Goal: Information Seeking & Learning: Learn about a topic

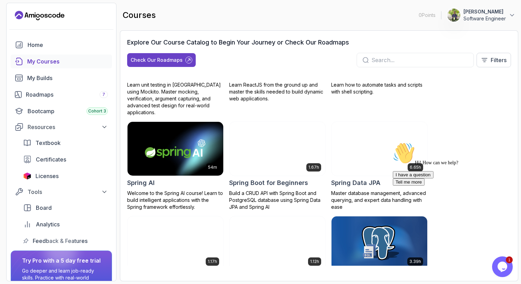
scroll to position [1129, 0]
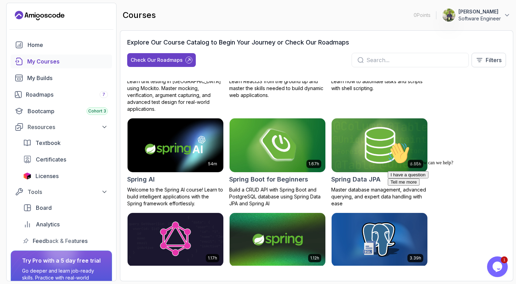
click at [292, 145] on img at bounding box center [277, 145] width 101 height 56
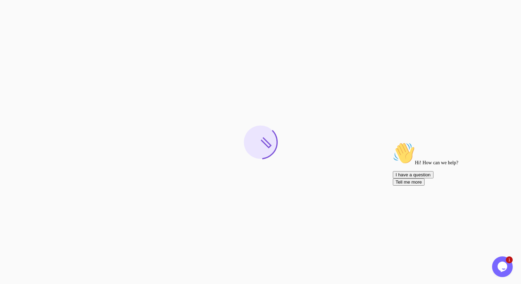
click at [393, 142] on icon "Chat attention grabber" at bounding box center [393, 142] width 0 height 0
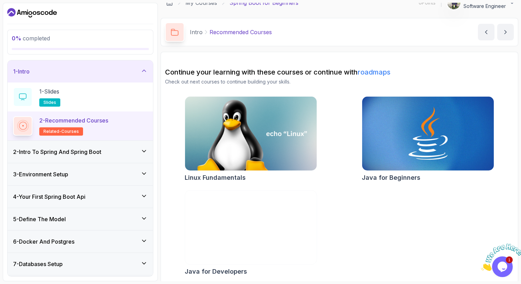
scroll to position [11, 0]
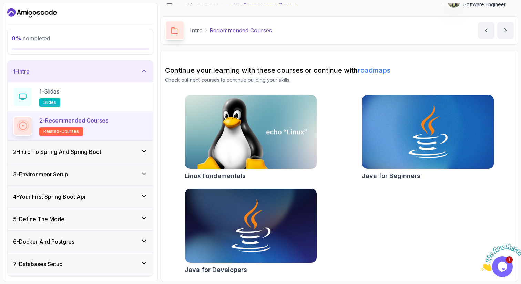
click at [104, 127] on h2 "2 - Recommended Courses related-courses" at bounding box center [73, 125] width 69 height 19
click at [122, 154] on div "2 - Intro To Spring And Spring Boot" at bounding box center [80, 152] width 134 height 8
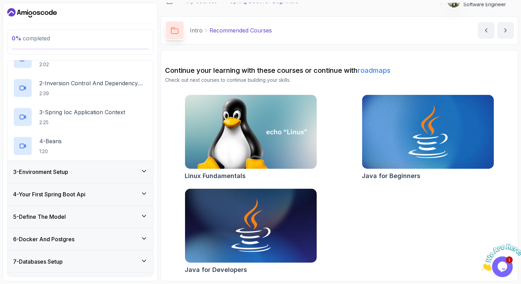
click at [122, 169] on div "3 - Environment Setup" at bounding box center [80, 172] width 134 height 8
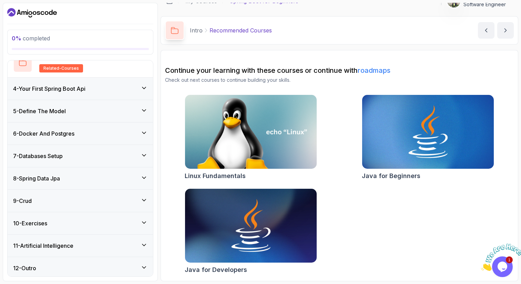
scroll to position [139, 0]
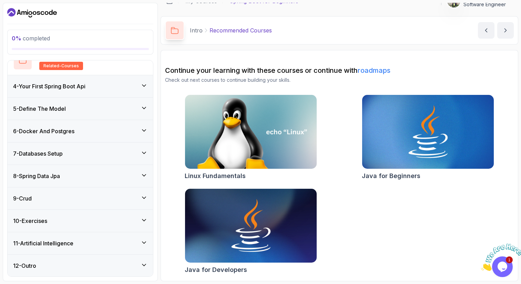
click at [112, 91] on div "4 - Your First Spring Boot Api" at bounding box center [80, 86] width 145 height 22
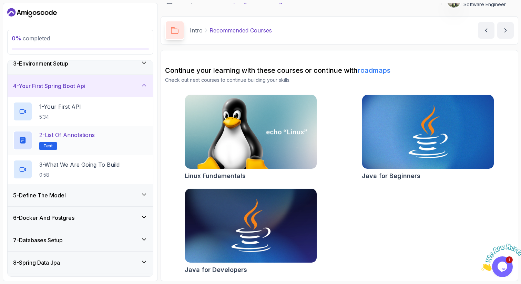
click at [114, 132] on div "2 - List of Annotations Text" at bounding box center [80, 140] width 134 height 19
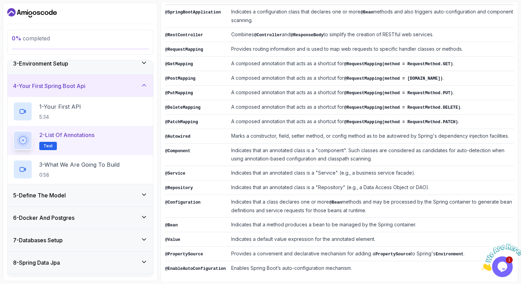
scroll to position [139, 0]
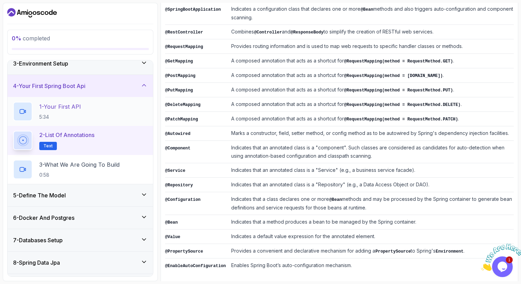
click at [98, 107] on div "1 - Your First API 5:34" at bounding box center [80, 111] width 134 height 19
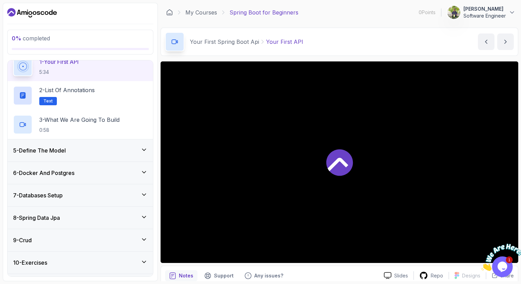
click at [108, 147] on div "5 - Define The Model" at bounding box center [80, 150] width 134 height 8
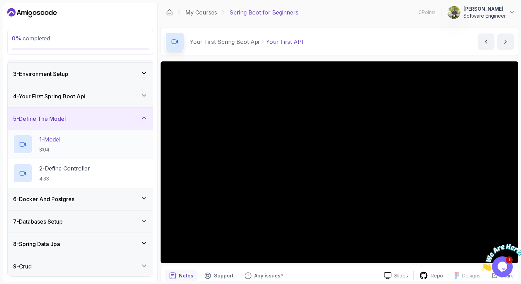
scroll to position [43, 0]
click at [107, 152] on div "1 - Model 3:04" at bounding box center [80, 143] width 134 height 19
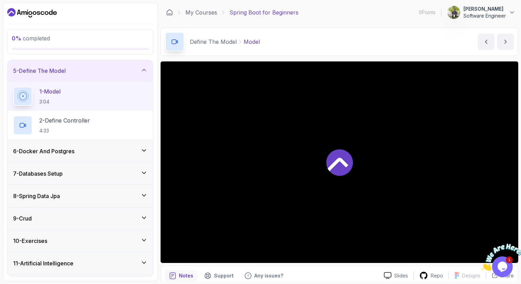
scroll to position [92, 0]
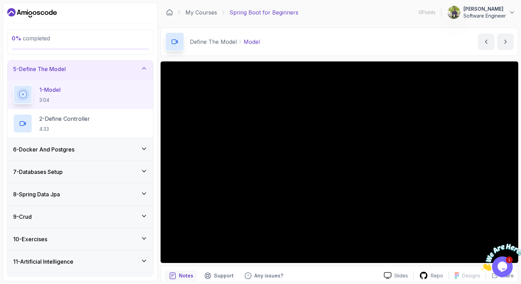
click at [117, 150] on div "6 - Docker And Postgres" at bounding box center [80, 149] width 134 height 8
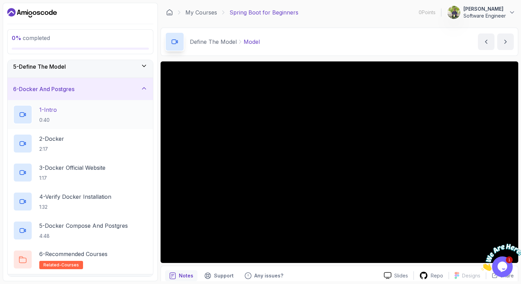
scroll to position [88, 0]
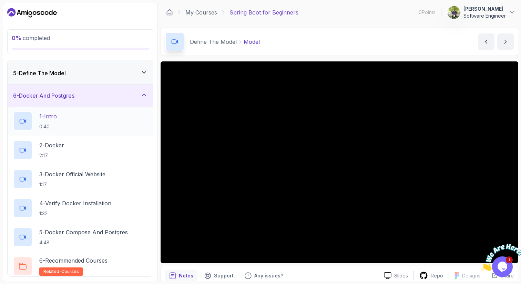
click at [96, 124] on div "1 - Intro 0:40" at bounding box center [80, 120] width 134 height 19
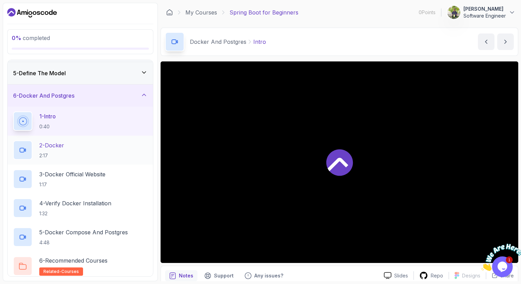
click at [96, 148] on div "2 - Docker 2:17" at bounding box center [80, 149] width 134 height 19
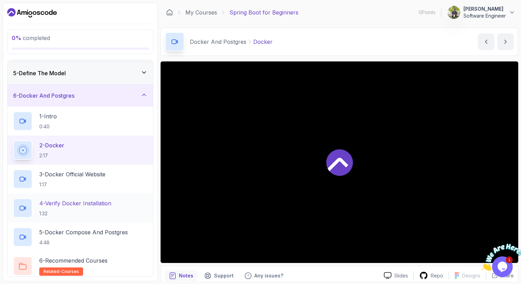
click at [100, 205] on p "4 - Verify Docker Installation" at bounding box center [75, 203] width 72 height 8
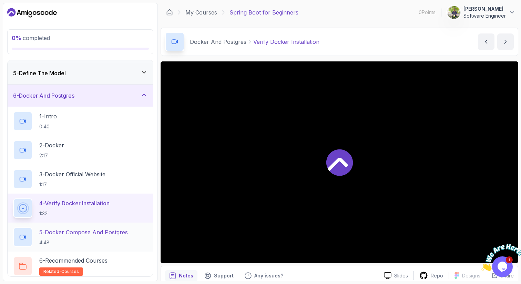
click at [102, 228] on p "5 - Docker Compose And Postgres" at bounding box center [83, 232] width 89 height 8
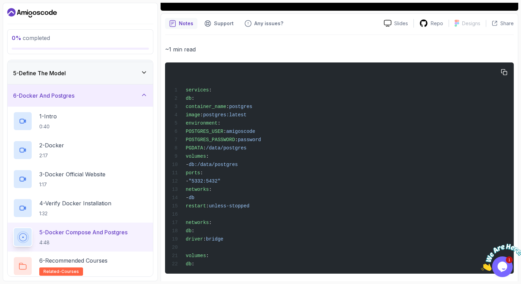
scroll to position [266, 0]
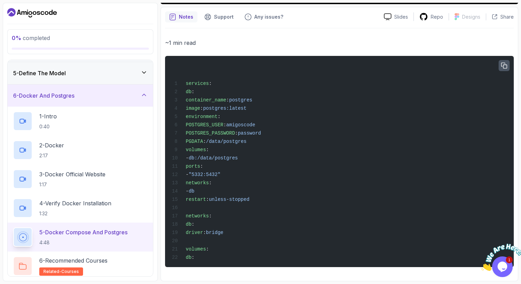
click at [506, 62] on icon "button" at bounding box center [504, 65] width 6 height 6
click at [286, 180] on div "services : db : container_name : postgres image : postgres:latest environment :…" at bounding box center [340, 161] width 338 height 203
